Goal: Information Seeking & Learning: Find specific page/section

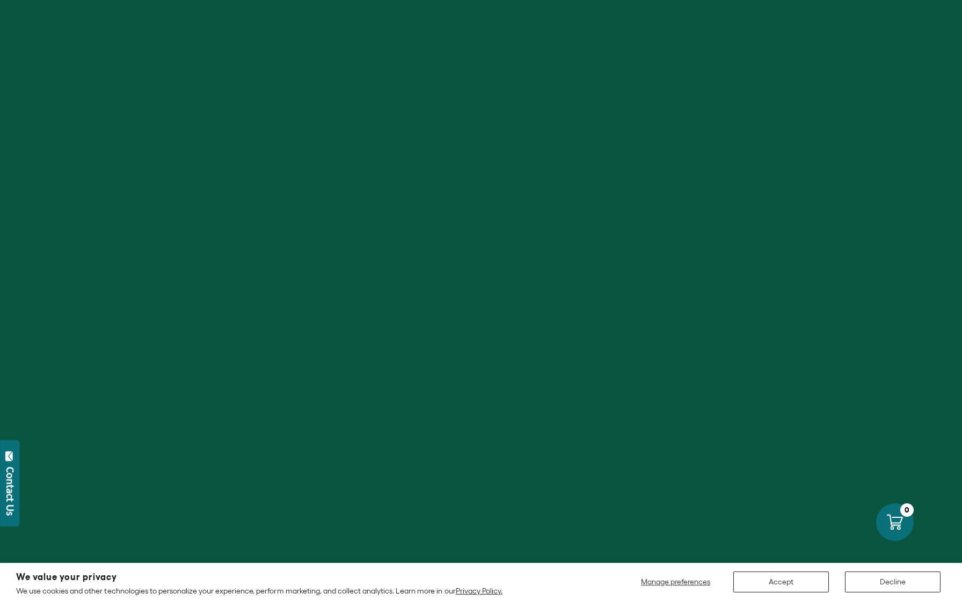
click at [806, 582] on button "Accept" at bounding box center [781, 582] width 96 height 21
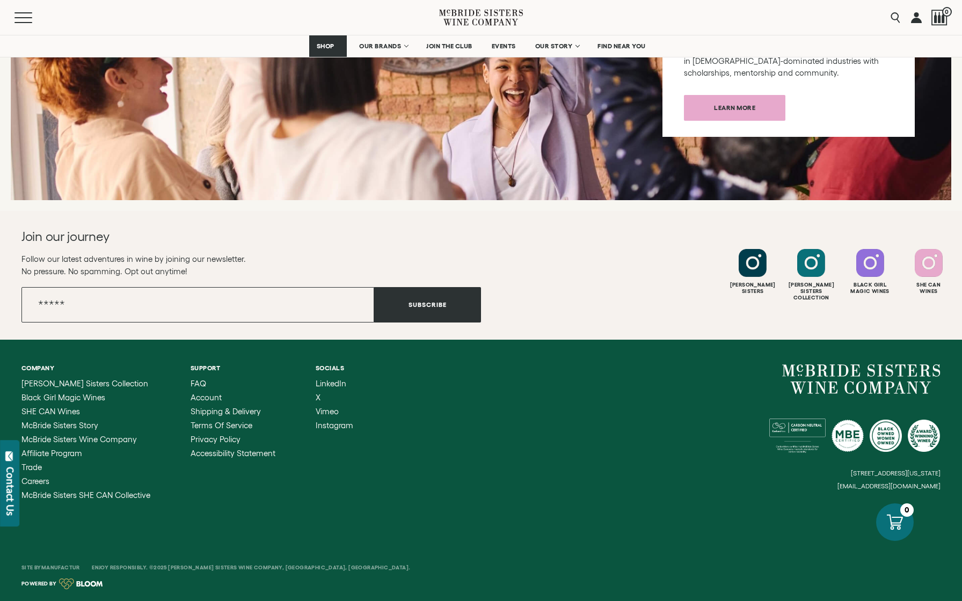
scroll to position [4179, 0]
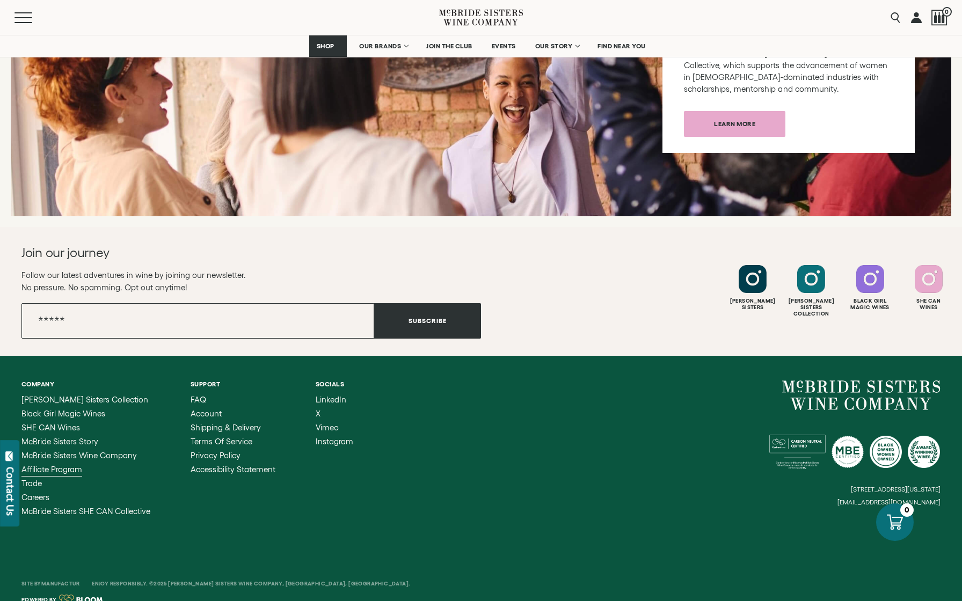
click at [65, 465] on span "Affiliate Program" at bounding box center [51, 469] width 61 height 9
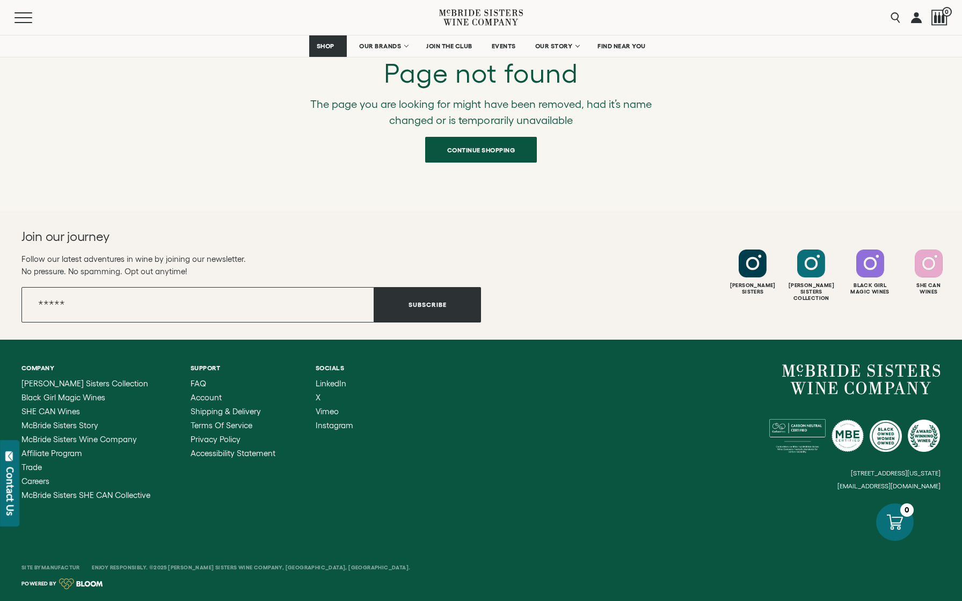
scroll to position [177, 0]
click at [200, 384] on span "FAQ" at bounding box center [199, 384] width 16 height 9
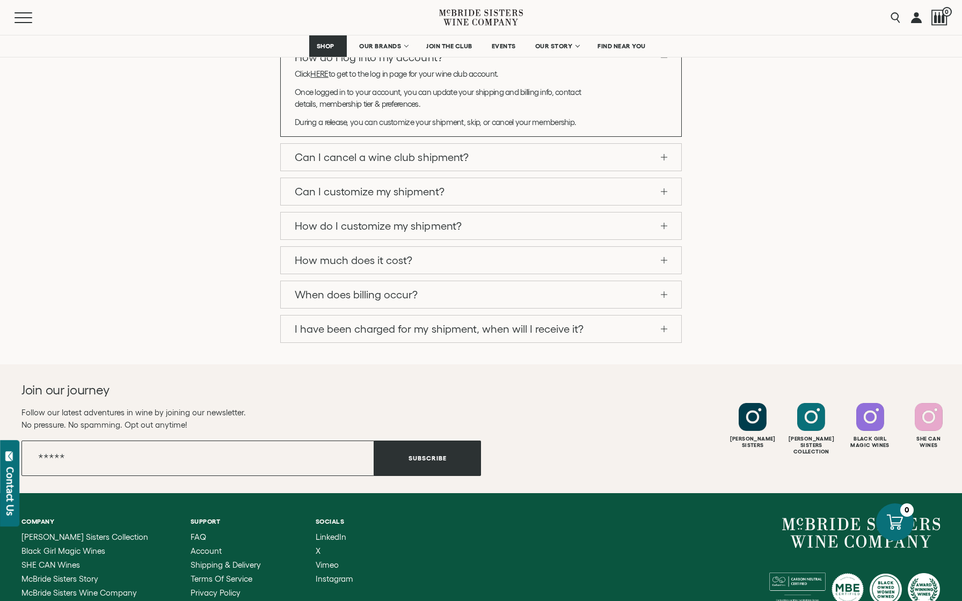
scroll to position [983, 0]
